Goal: Task Accomplishment & Management: Use online tool/utility

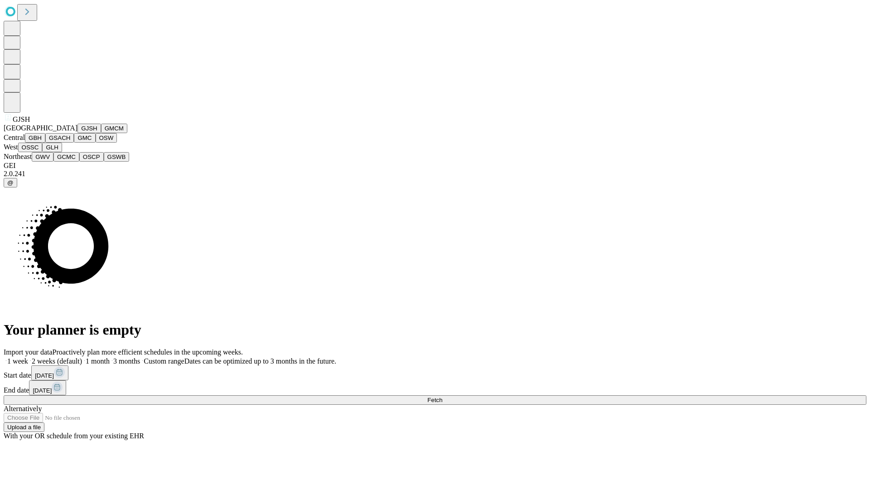
click at [77, 133] on button "GJSH" at bounding box center [89, 129] width 24 height 10
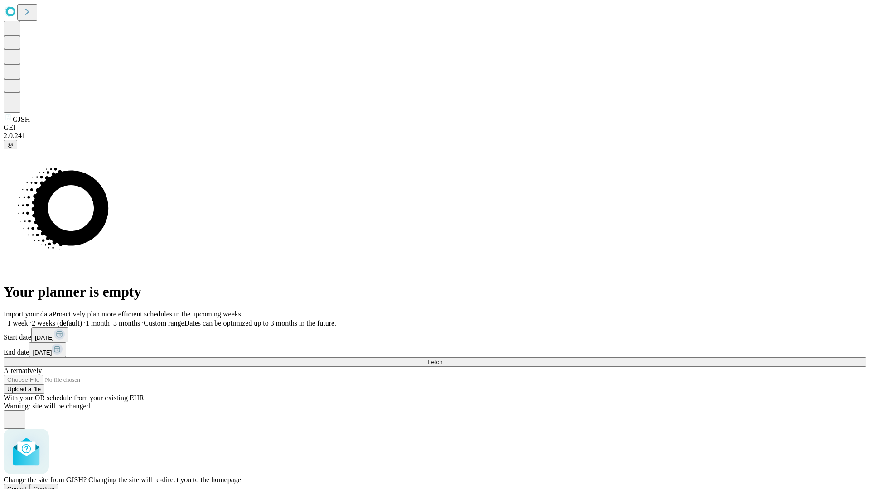
click at [55, 486] on span "Confirm" at bounding box center [44, 489] width 21 height 7
click at [110, 319] on label "1 month" at bounding box center [96, 323] width 28 height 8
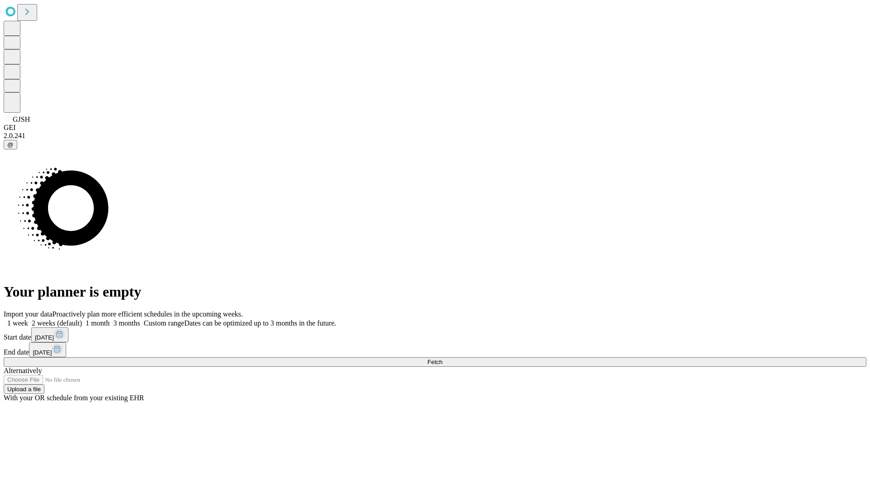
click at [442, 359] on span "Fetch" at bounding box center [434, 362] width 15 height 7
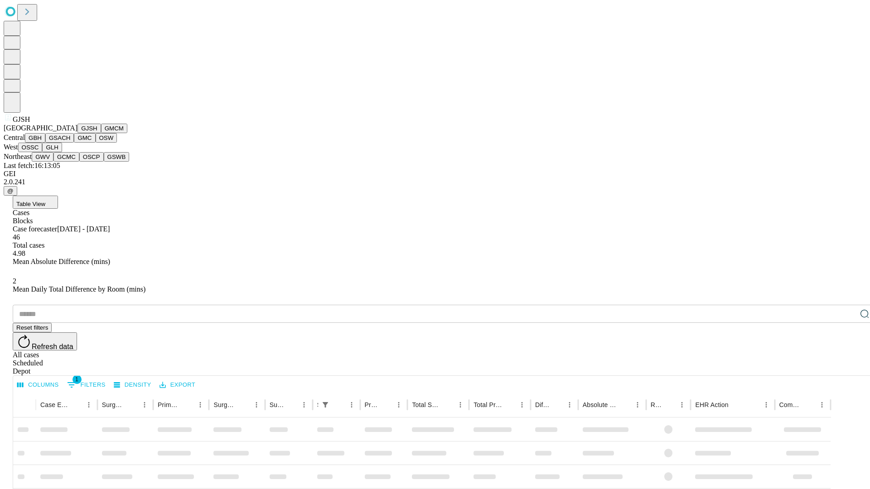
click at [101, 133] on button "GMCM" at bounding box center [114, 129] width 26 height 10
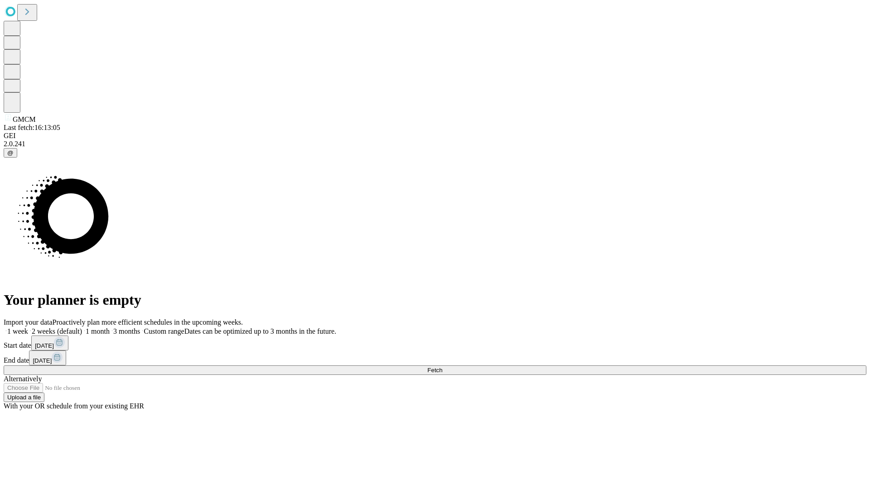
click at [110, 328] on label "1 month" at bounding box center [96, 332] width 28 height 8
click at [442, 367] on span "Fetch" at bounding box center [434, 370] width 15 height 7
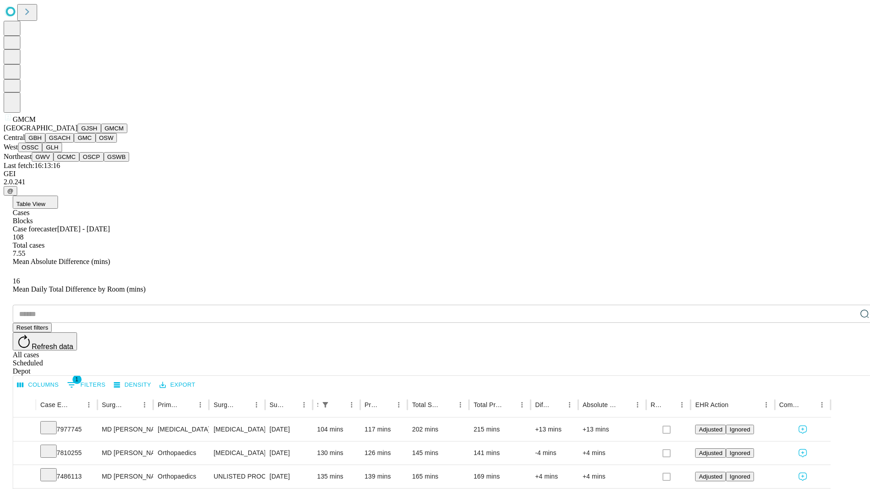
click at [45, 143] on button "GBH" at bounding box center [35, 138] width 20 height 10
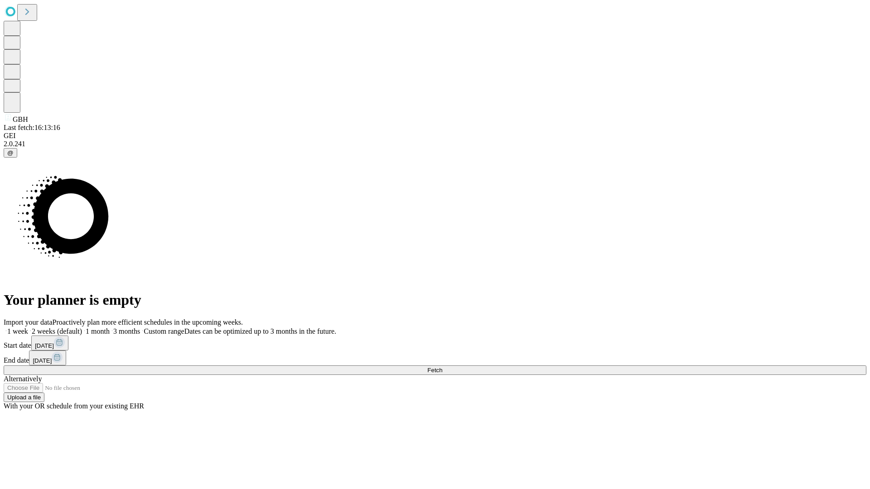
click at [110, 328] on label "1 month" at bounding box center [96, 332] width 28 height 8
click at [442, 367] on span "Fetch" at bounding box center [434, 370] width 15 height 7
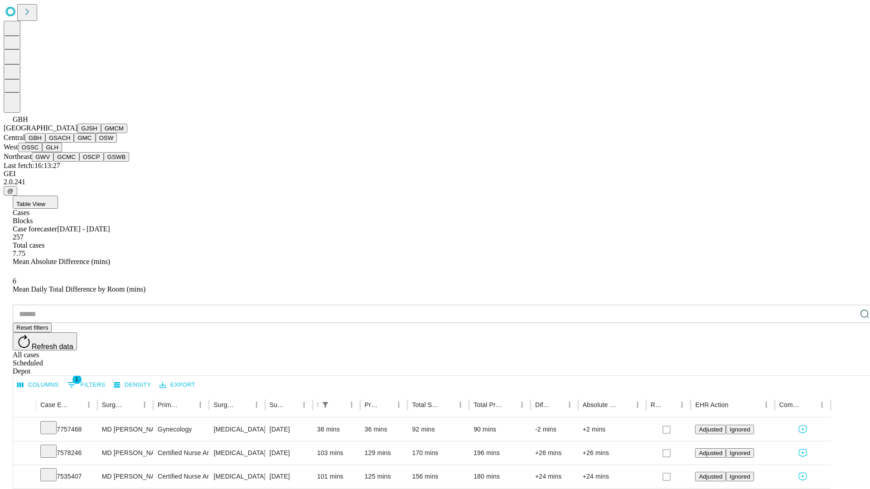
click at [70, 143] on button "GSACH" at bounding box center [59, 138] width 29 height 10
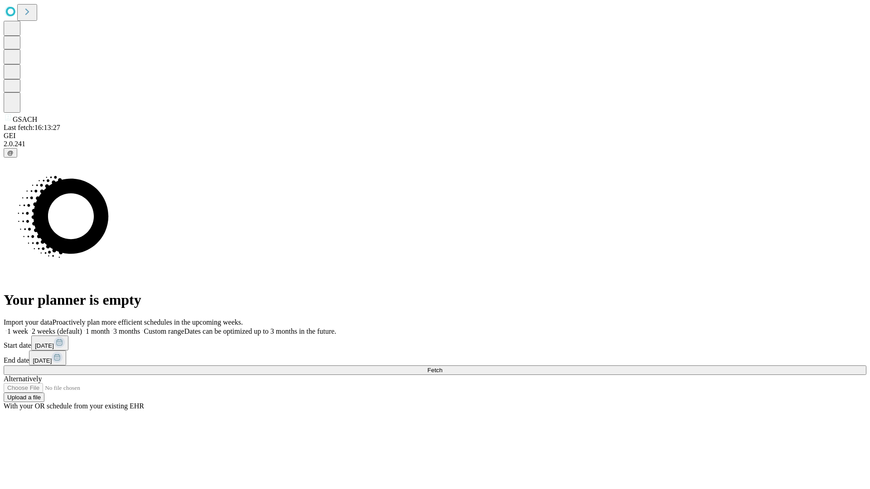
click at [110, 328] on label "1 month" at bounding box center [96, 332] width 28 height 8
click at [442, 367] on span "Fetch" at bounding box center [434, 370] width 15 height 7
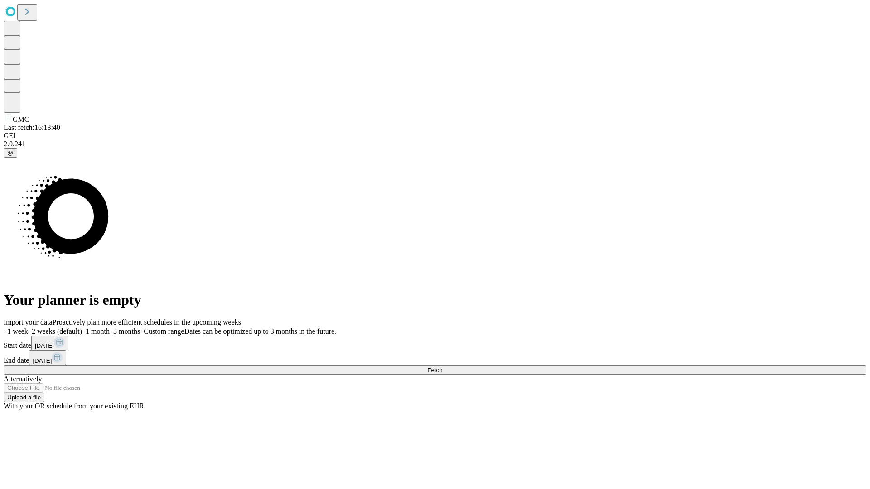
click at [110, 328] on label "1 month" at bounding box center [96, 332] width 28 height 8
click at [442, 367] on span "Fetch" at bounding box center [434, 370] width 15 height 7
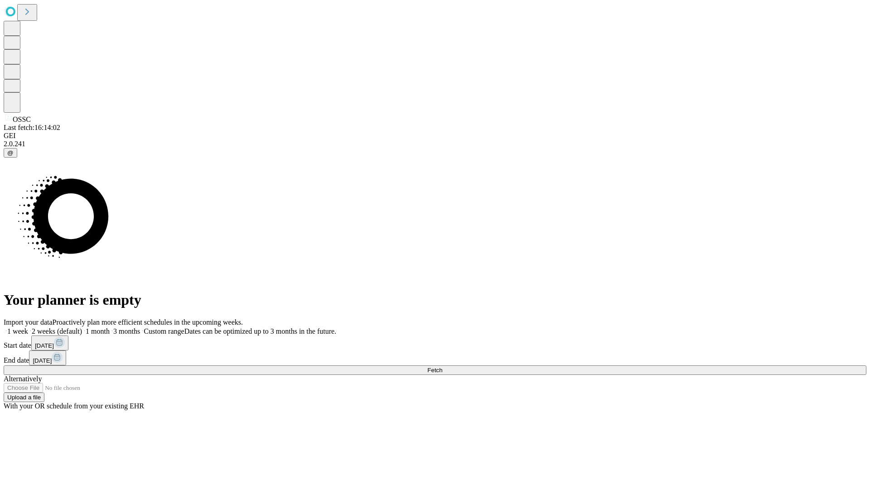
click at [442, 367] on span "Fetch" at bounding box center [434, 370] width 15 height 7
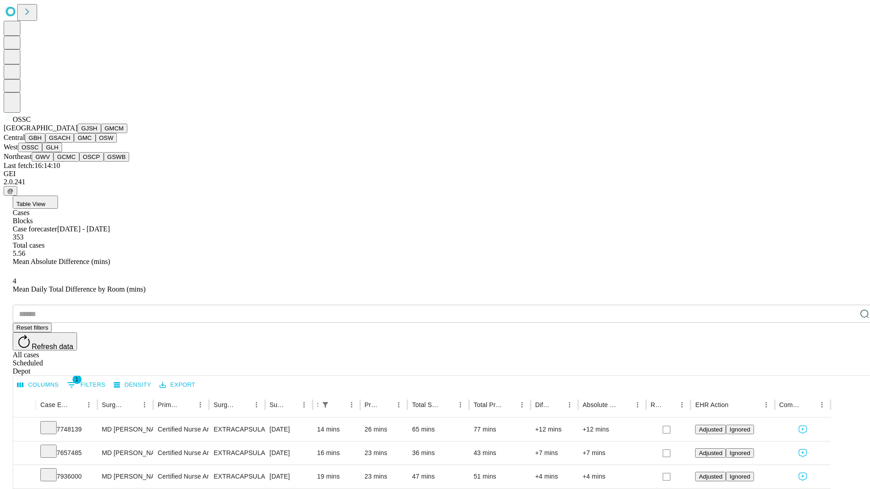
click at [62, 152] on button "GLH" at bounding box center [51, 148] width 19 height 10
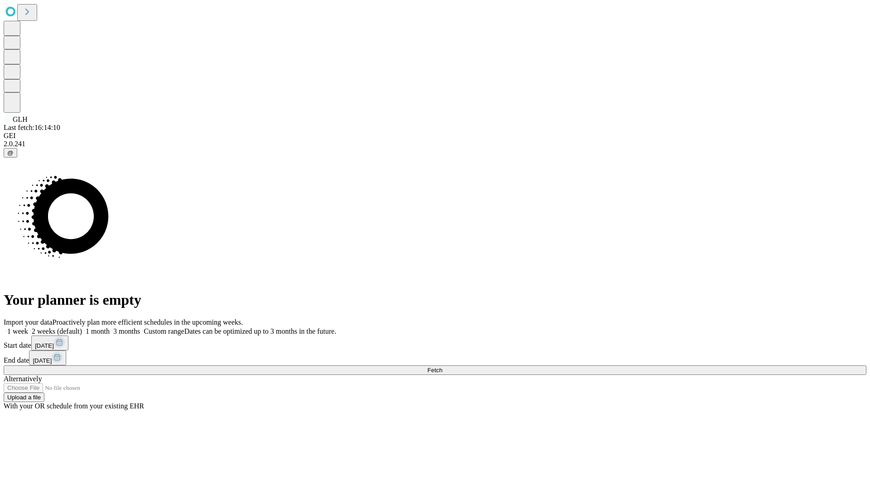
click at [110, 328] on label "1 month" at bounding box center [96, 332] width 28 height 8
click at [442, 367] on span "Fetch" at bounding box center [434, 370] width 15 height 7
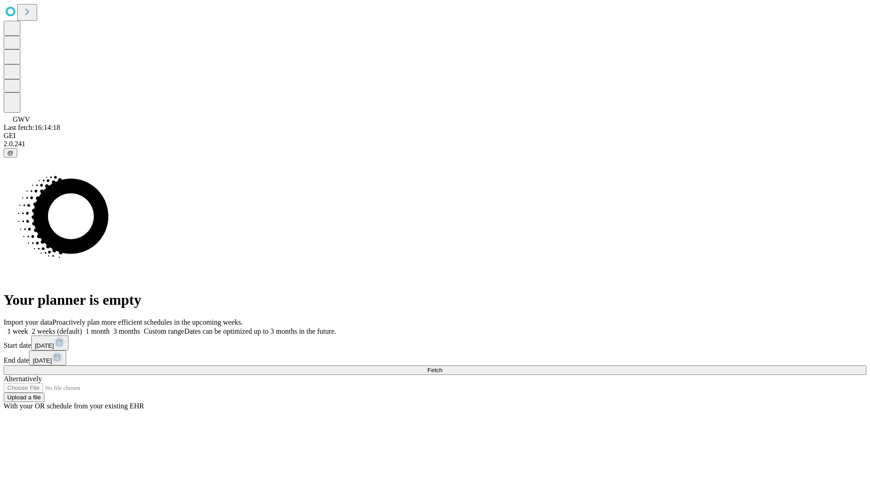
click at [442, 367] on span "Fetch" at bounding box center [434, 370] width 15 height 7
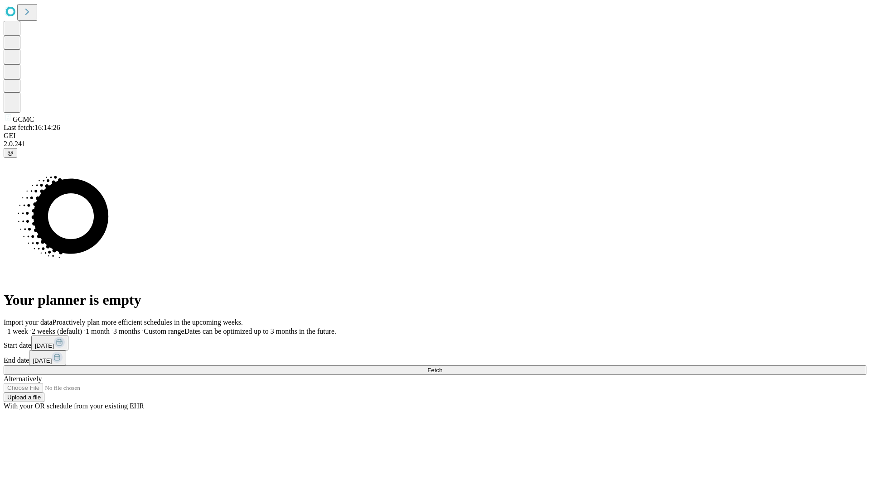
click at [110, 328] on label "1 month" at bounding box center [96, 332] width 28 height 8
click at [442, 367] on span "Fetch" at bounding box center [434, 370] width 15 height 7
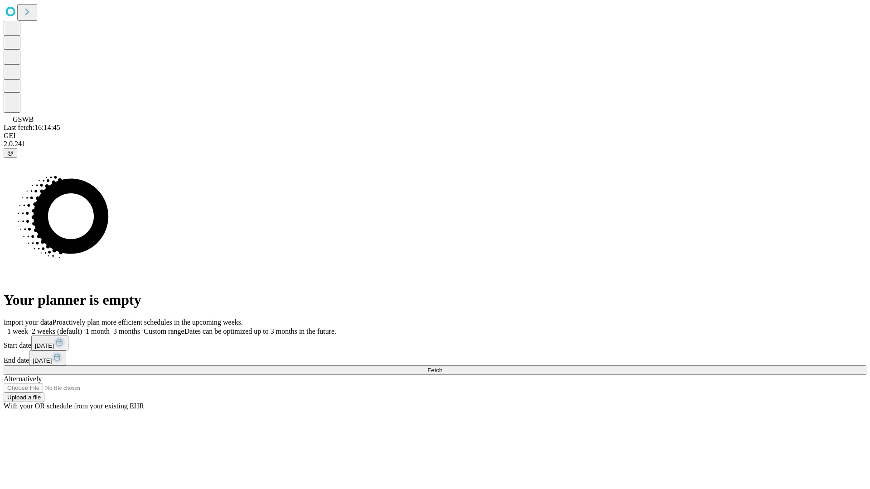
click at [110, 328] on label "1 month" at bounding box center [96, 332] width 28 height 8
click at [442, 367] on span "Fetch" at bounding box center [434, 370] width 15 height 7
